Goal: Task Accomplishment & Management: Complete application form

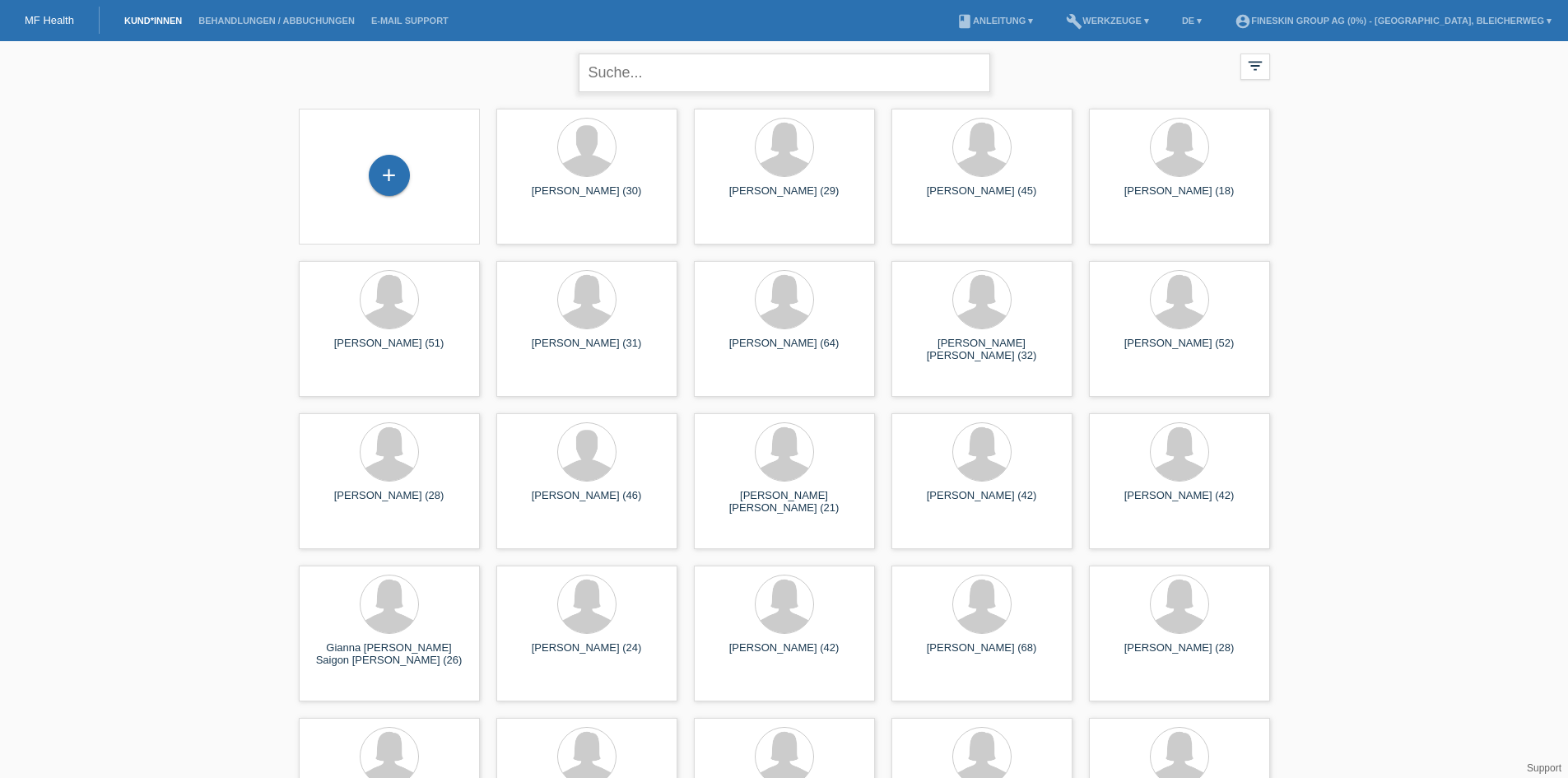
click at [706, 79] on input "text" at bounding box center [784, 73] width 412 height 39
type input "syla"
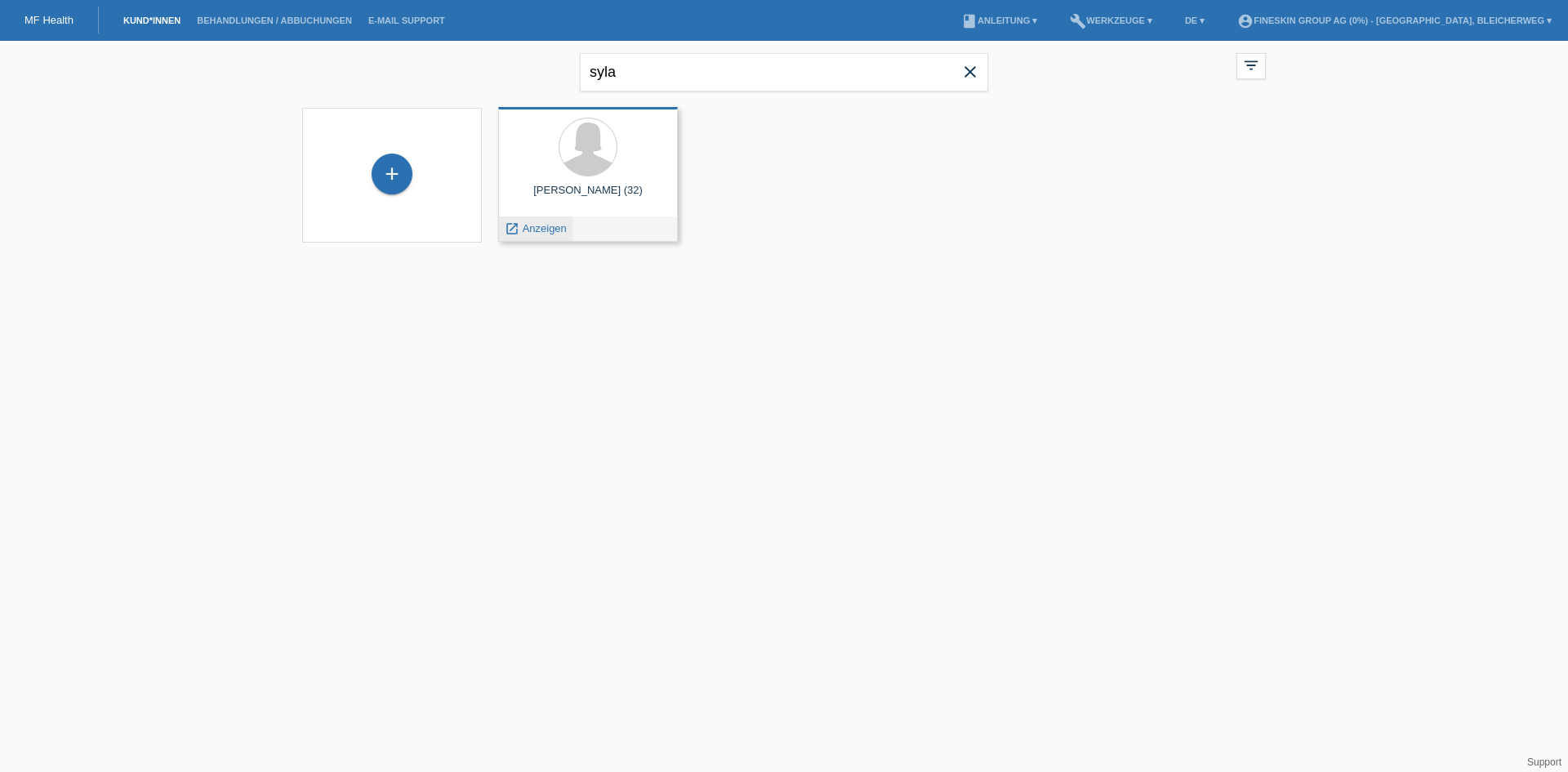
click at [527, 227] on span "Anzeigen" at bounding box center [544, 228] width 44 height 12
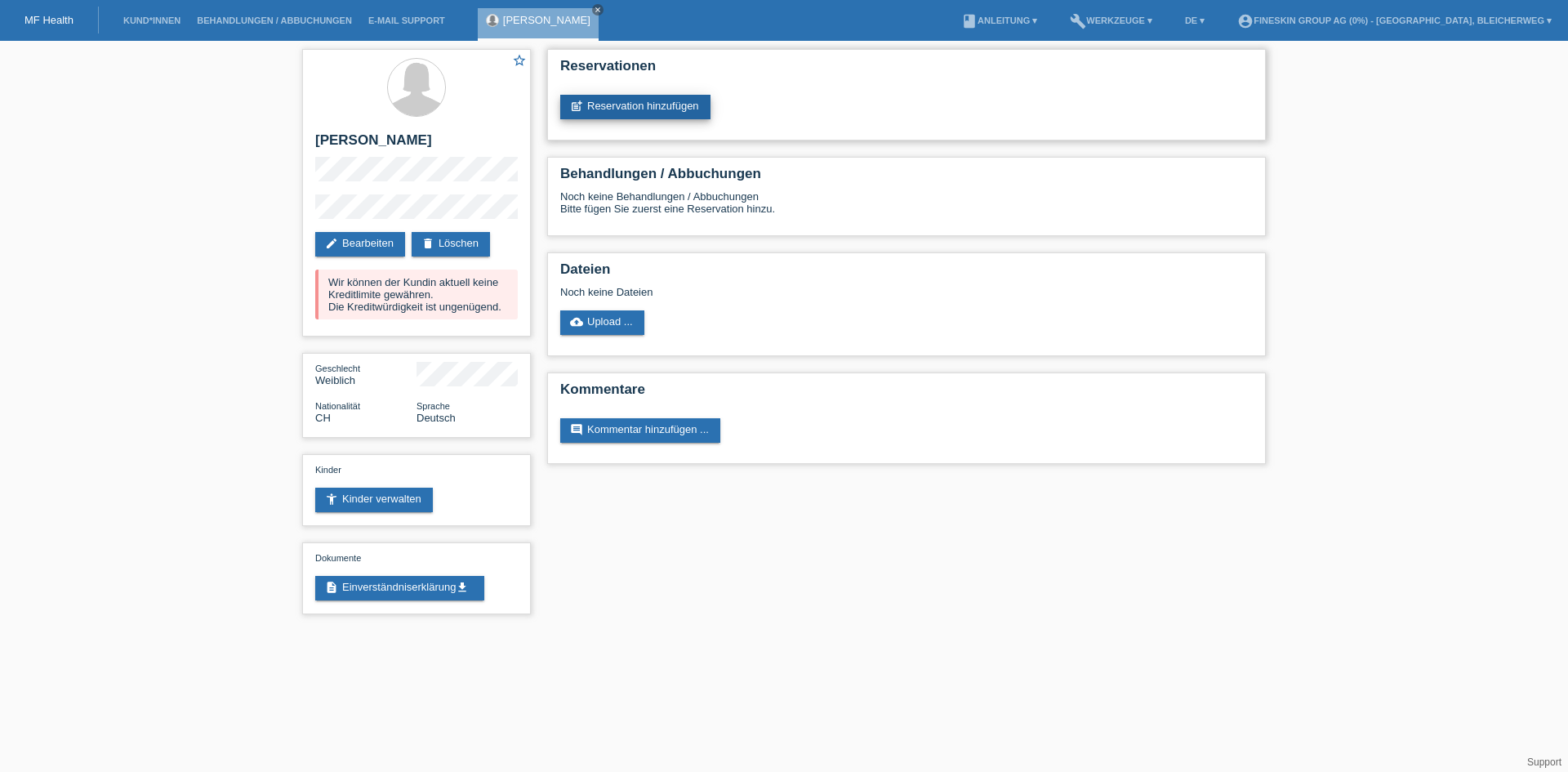
click at [608, 106] on link "post_add Reservation hinzufügen" at bounding box center [635, 107] width 150 height 24
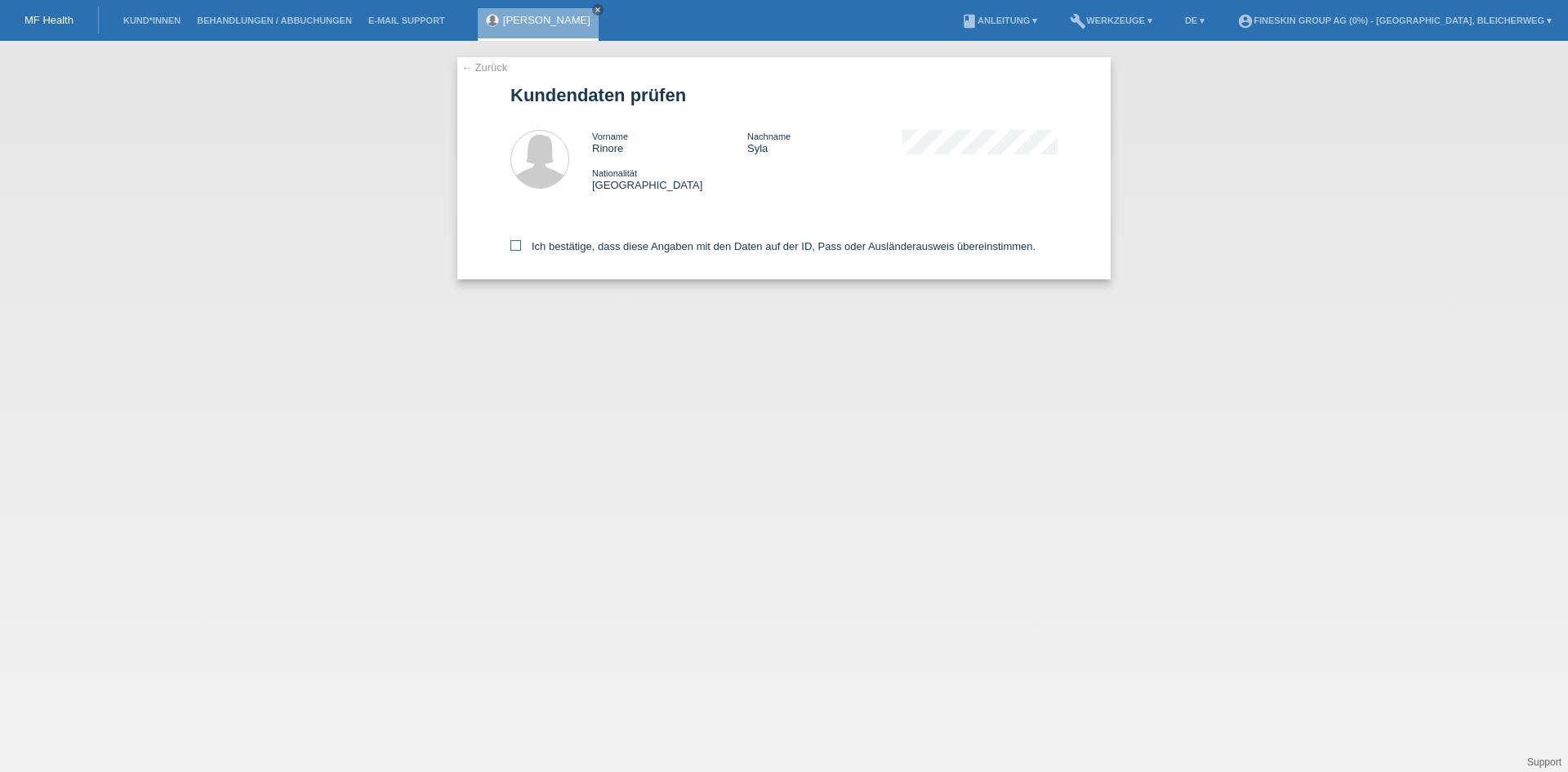
click at [511, 251] on icon at bounding box center [516, 246] width 10 height 10
click at [511, 251] on input "Ich bestätige, dass diese Angaben mit den Daten auf der ID, Pass oder Ausländer…" at bounding box center [516, 246] width 10 height 10
checkbox input "true"
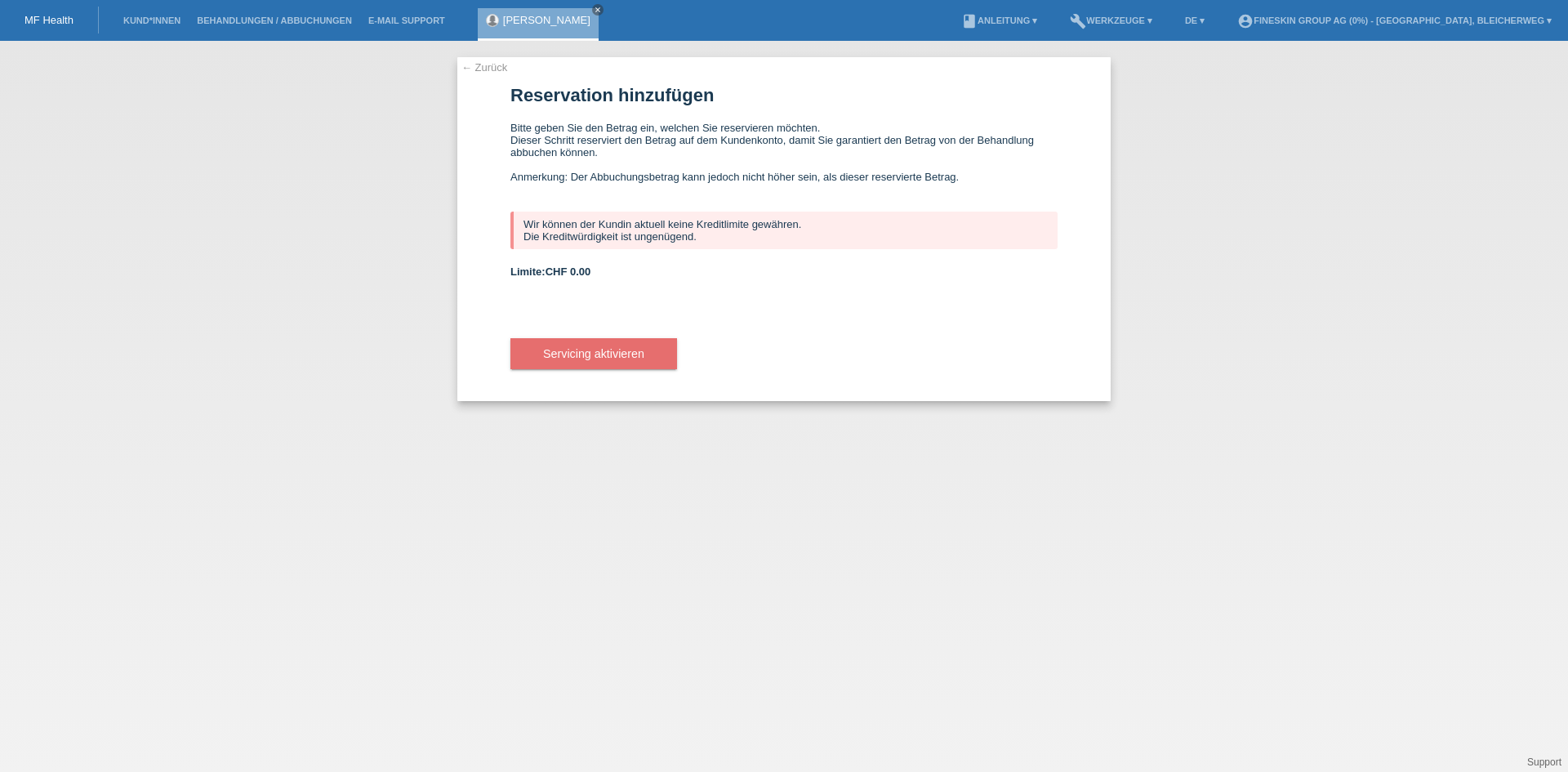
click at [477, 67] on link "← Zurück" at bounding box center [484, 67] width 45 height 12
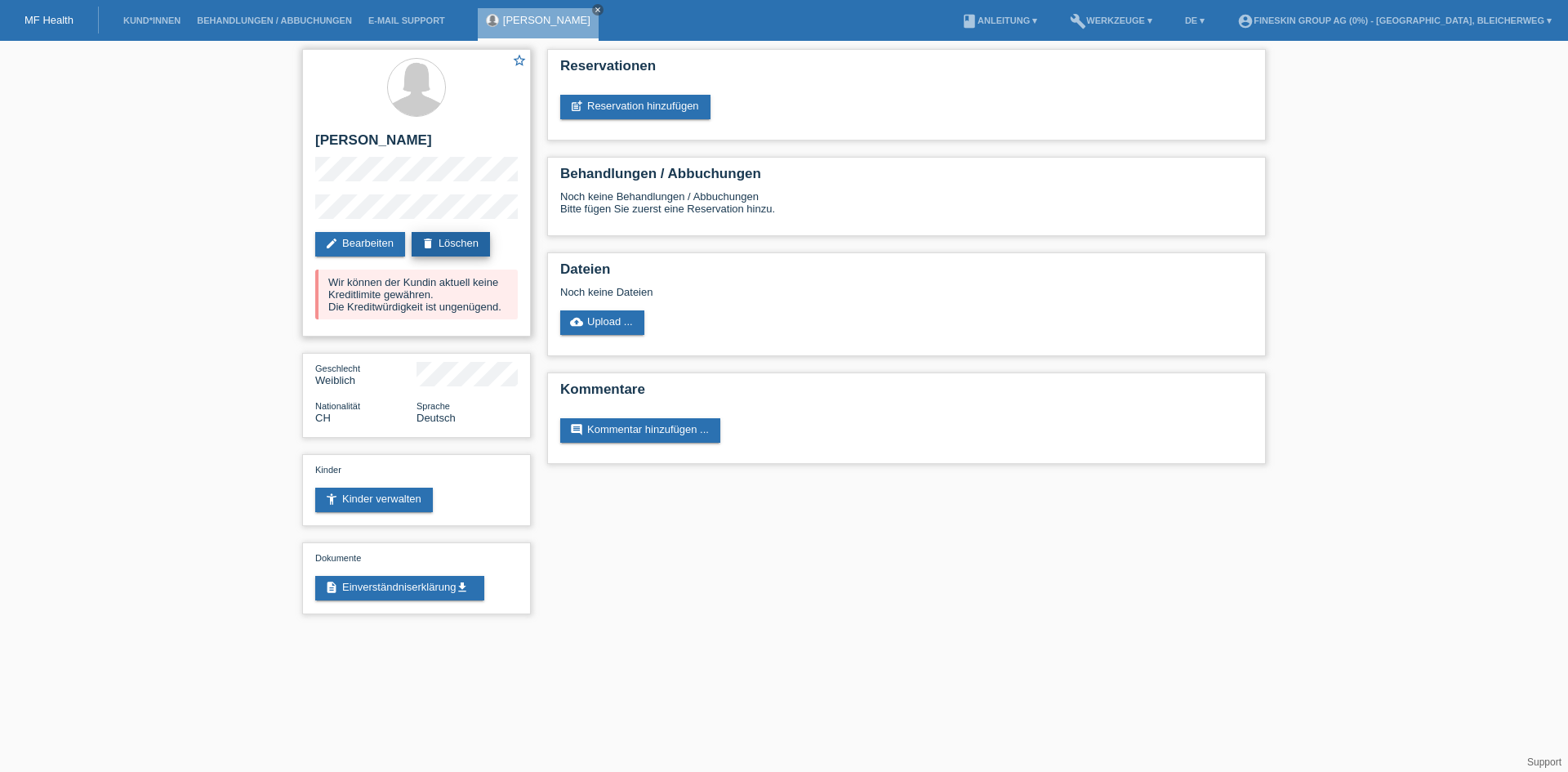
click at [468, 254] on link "delete Löschen" at bounding box center [450, 244] width 78 height 24
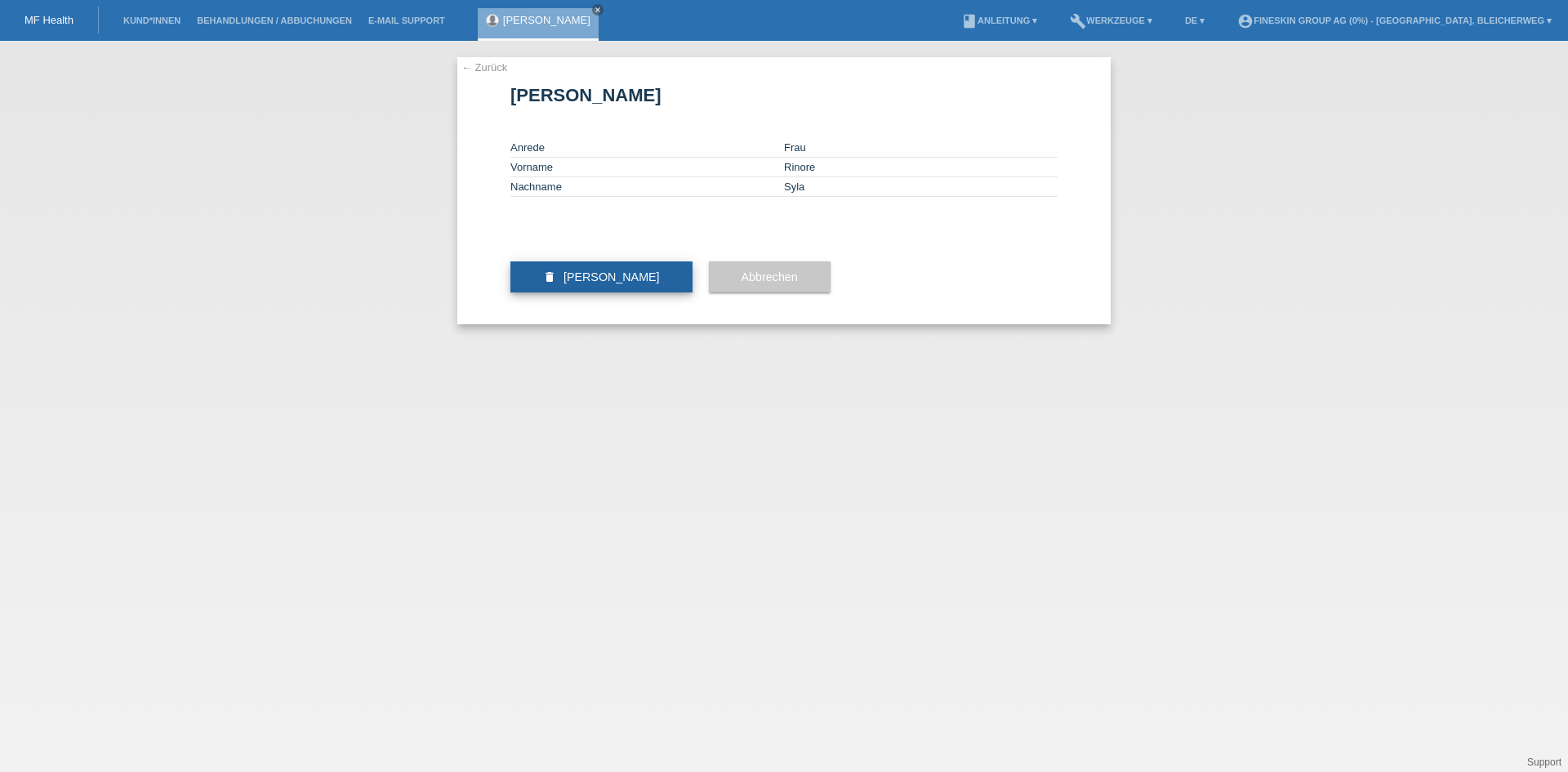
click at [637, 283] on span "[PERSON_NAME]" at bounding box center [612, 276] width 97 height 13
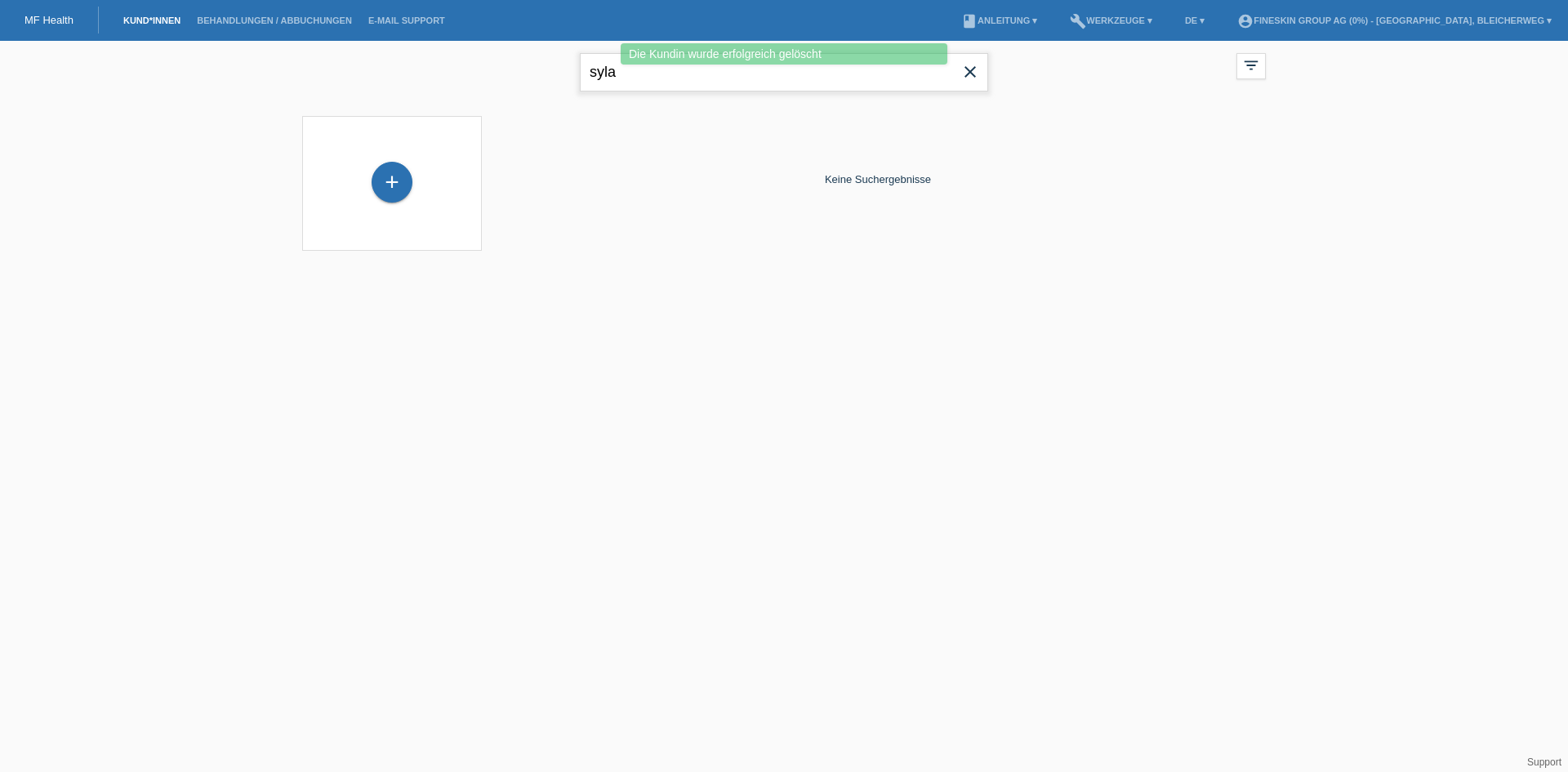
drag, startPoint x: 567, startPoint y: 85, endPoint x: 387, endPoint y: 75, distance: 180.3
click at [420, 85] on div "syla close filter_list view_module Alle Kund*innen anzeigen star Markierte Kund…" at bounding box center [783, 70] width 980 height 58
click at [389, 173] on div "+" at bounding box center [392, 182] width 41 height 41
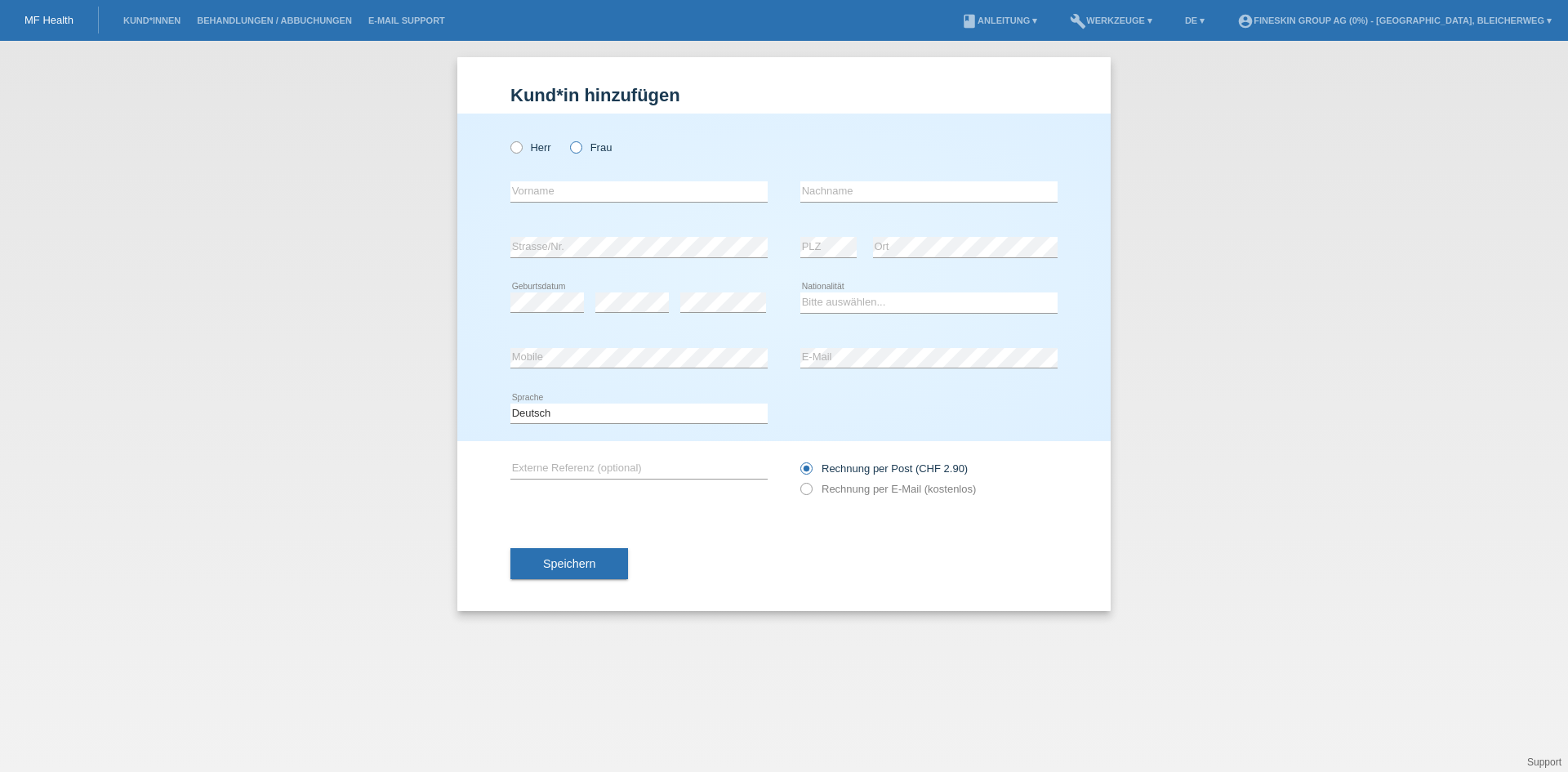
click at [568, 139] on icon at bounding box center [568, 139] width 0 height 0
click at [571, 144] on input "Frau" at bounding box center [575, 146] width 10 height 10
radio input "true"
click at [567, 189] on input "text" at bounding box center [639, 191] width 257 height 20
type input "S"
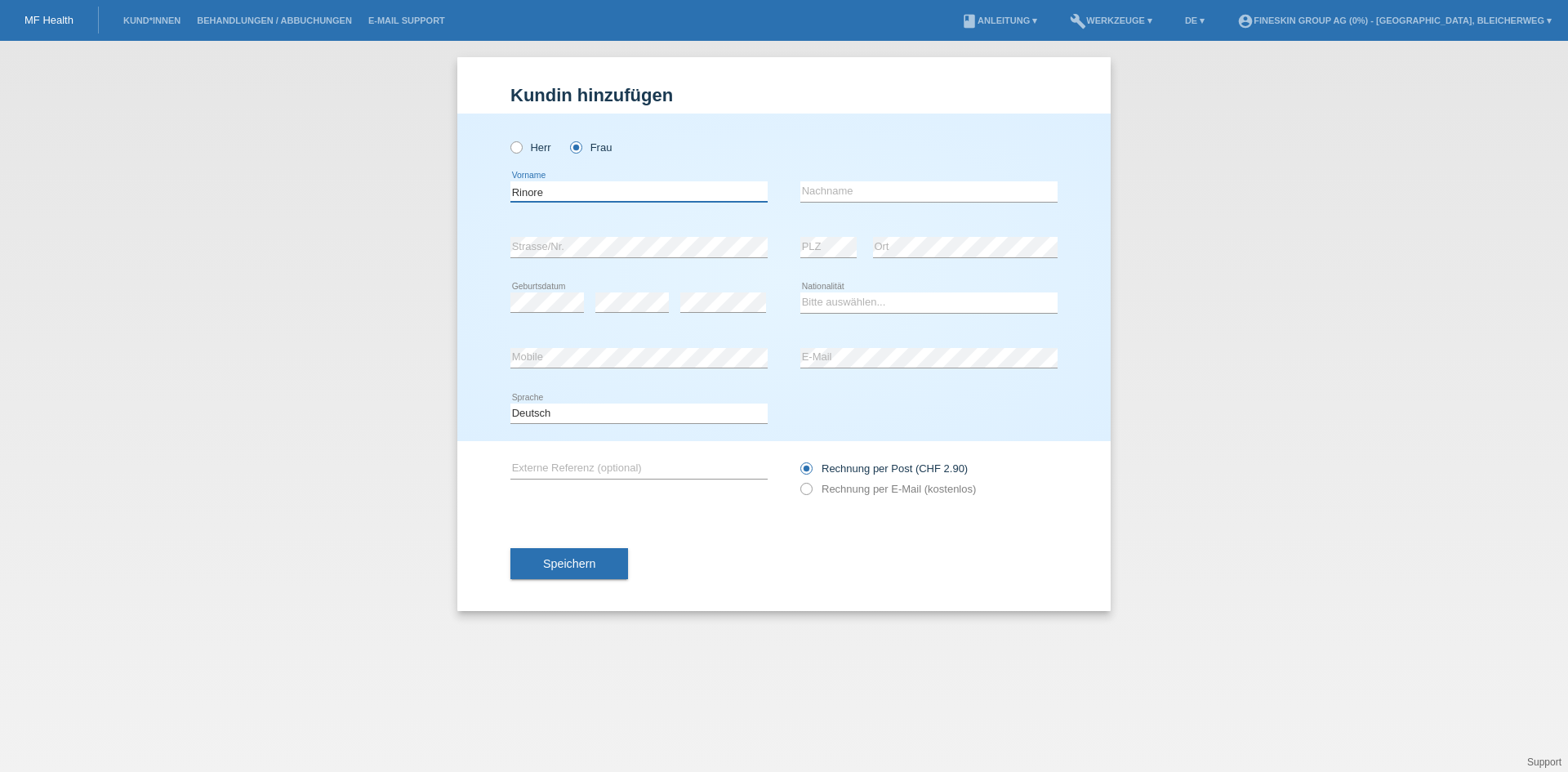
type input "Rinore"
type input "Syla"
click at [848, 315] on div "Bitte auswählen... Schweiz Deutschland Liechtenstein Österreich ------------ Af…" at bounding box center [929, 303] width 257 height 56
click at [850, 307] on select "Bitte auswählen... Schweiz Deutschland Liechtenstein Österreich ------------ Af…" at bounding box center [929, 302] width 257 height 19
select select "CH"
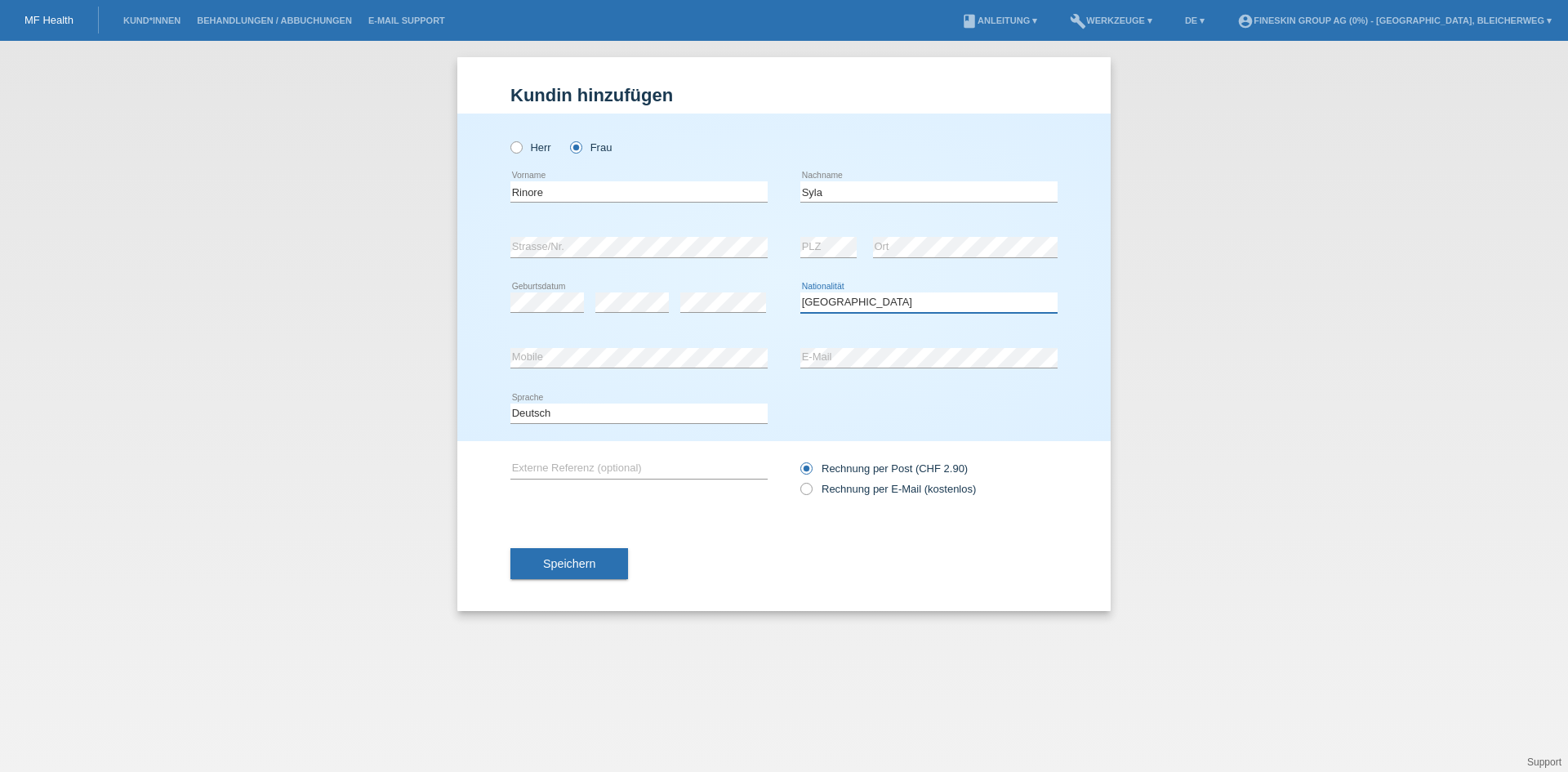
click at [801, 293] on select "Bitte auswählen... Schweiz Deutschland Liechtenstein Österreich ------------ Af…" at bounding box center [929, 302] width 257 height 19
click at [801, 493] on input "Rechnung per E-Mail (kostenlos)" at bounding box center [806, 492] width 10 height 20
radio input "true"
click at [798, 480] on icon at bounding box center [798, 480] width 0 height 0
click at [810, 487] on input "Rechnung per E-Mail (kostenlos)" at bounding box center [806, 492] width 10 height 20
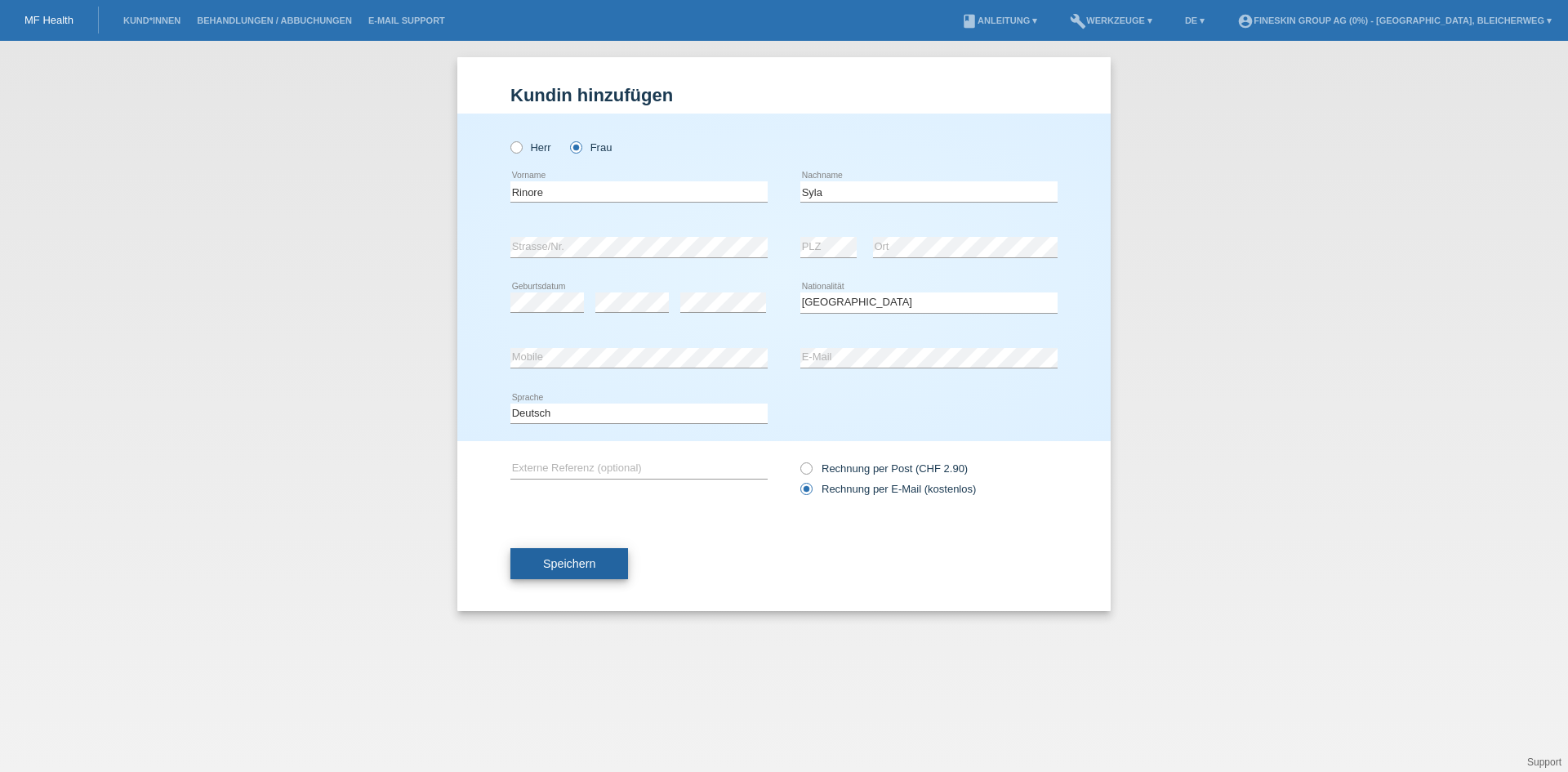
click at [565, 556] on button "Speichern" at bounding box center [569, 564] width 118 height 31
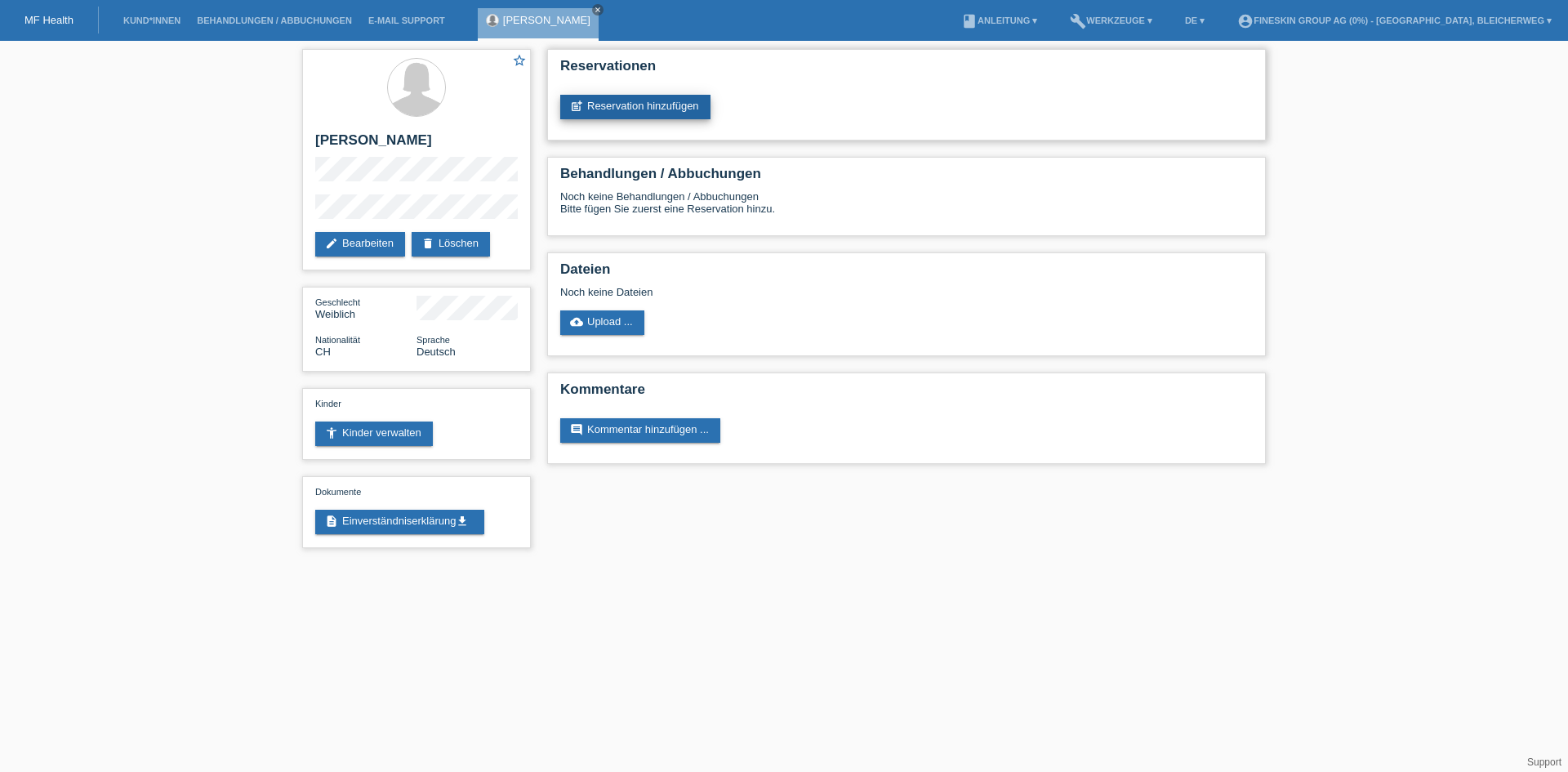
click at [667, 110] on link "post_add Reservation hinzufügen" at bounding box center [635, 107] width 150 height 24
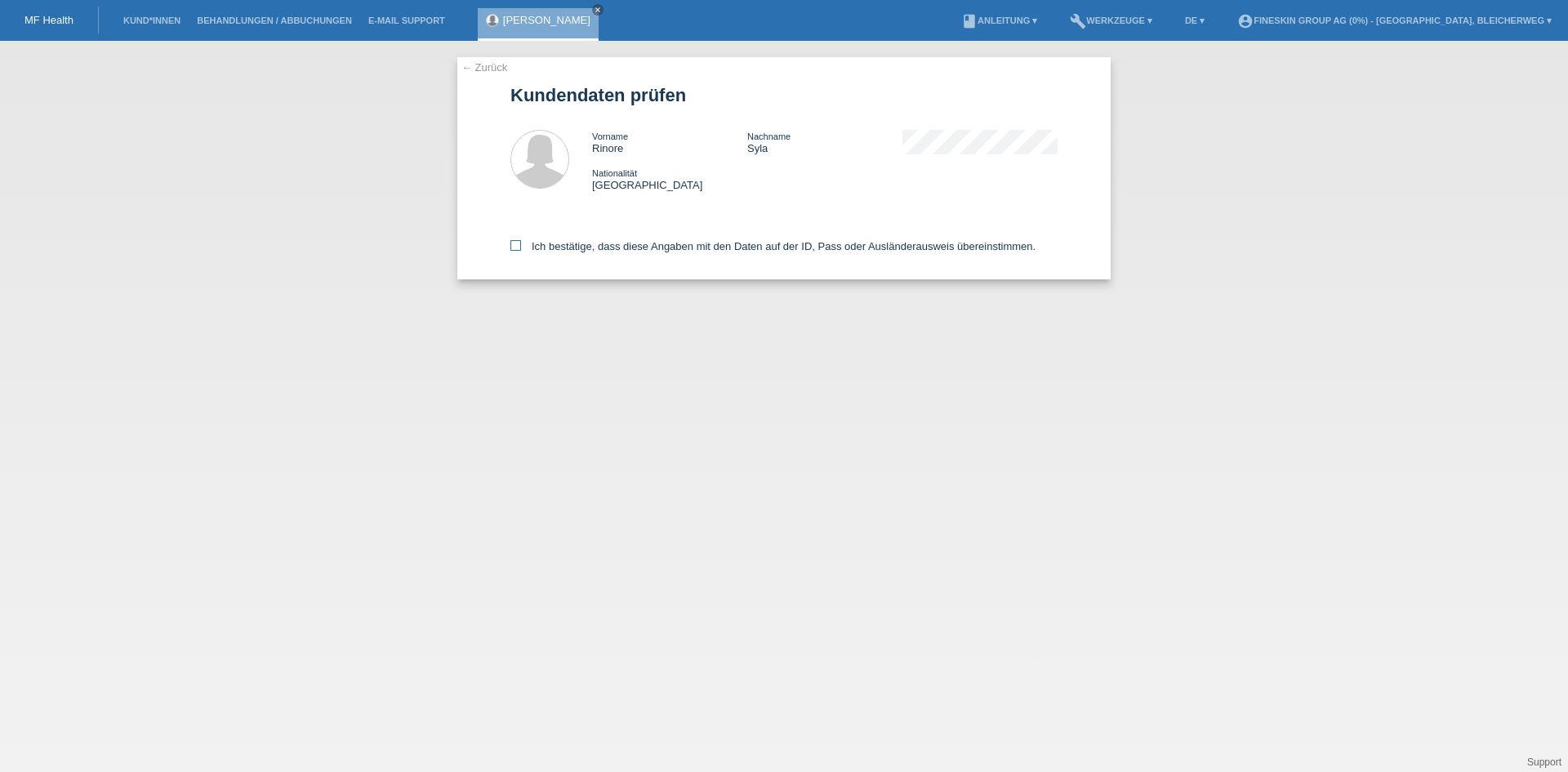
click at [527, 244] on label "Ich bestätige, dass diese Angaben mit den Daten auf der ID, Pass oder Ausländer…" at bounding box center [773, 247] width 525 height 12
click at [521, 244] on input "Ich bestätige, dass diese Angaben mit den Daten auf der ID, Pass oder Ausländer…" at bounding box center [516, 246] width 10 height 10
checkbox input "true"
